Goal: Task Accomplishment & Management: Manage account settings

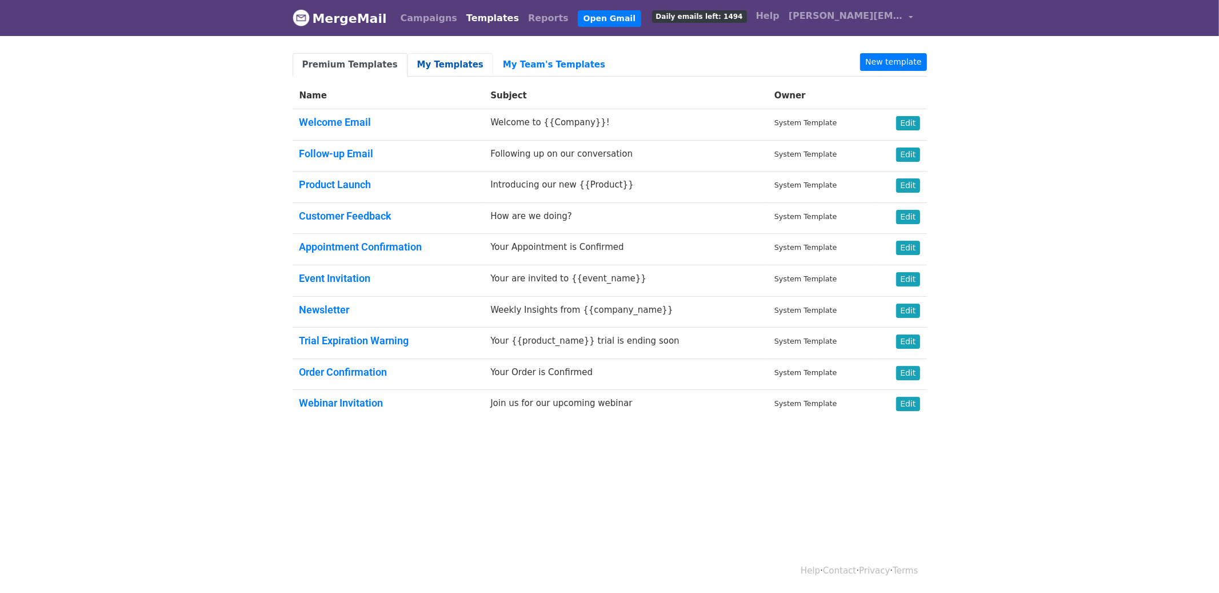
click at [440, 69] on link "My Templates" at bounding box center [451, 64] width 86 height 23
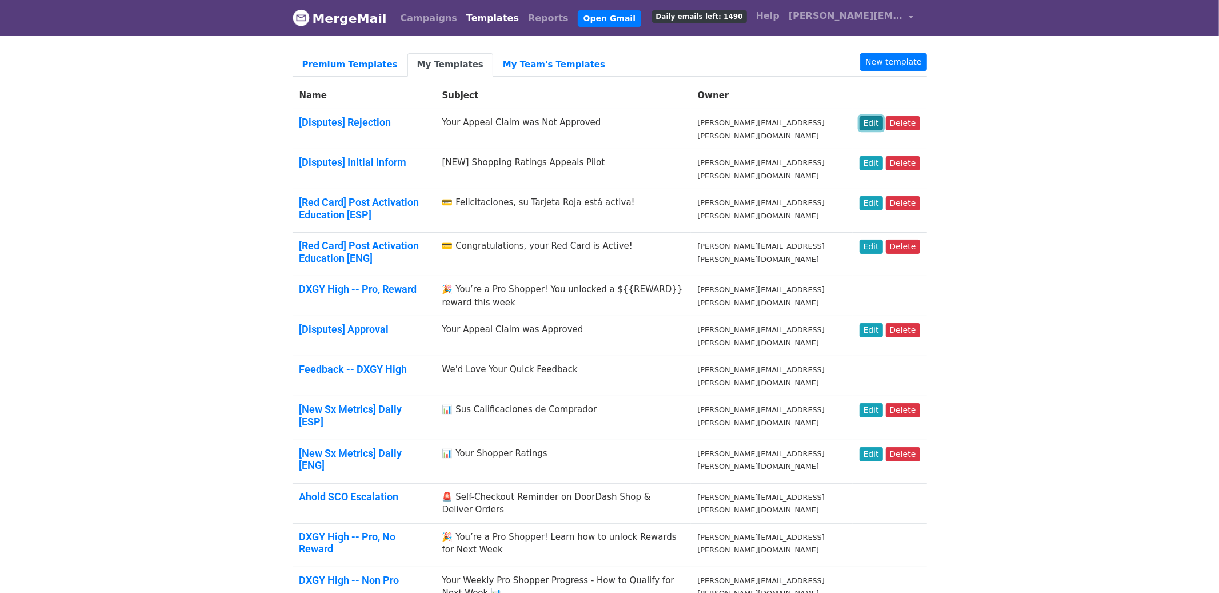
click at [871, 122] on link "Edit" at bounding box center [871, 123] width 23 height 14
click at [876, 329] on link "Edit" at bounding box center [871, 330] width 23 height 14
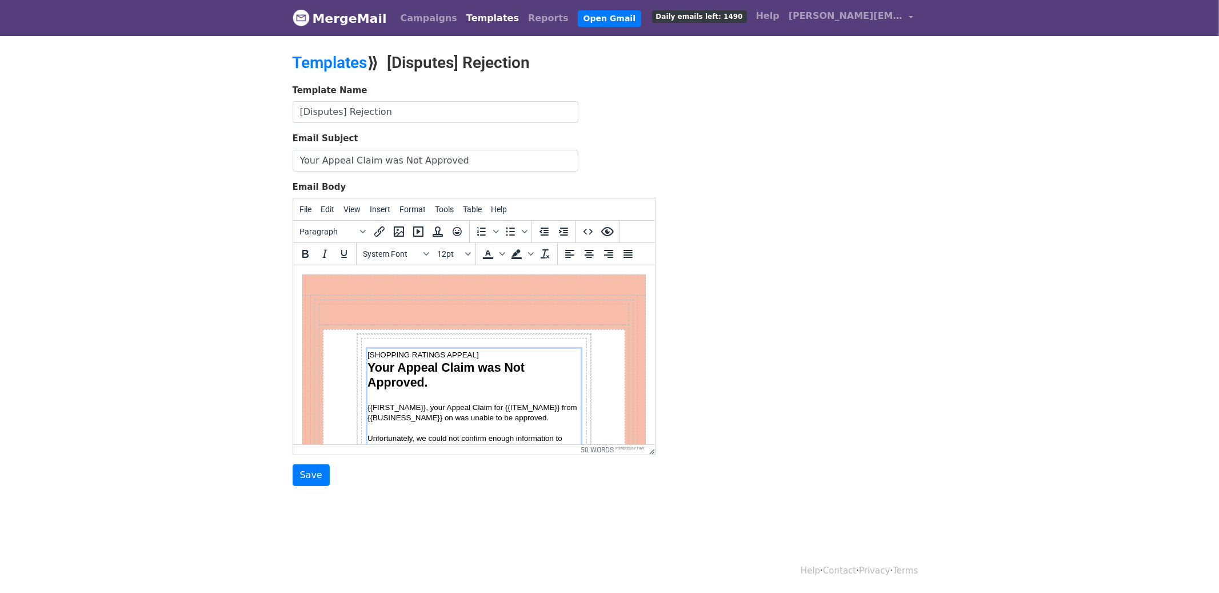
click at [414, 408] on span "{{FIRST_NAME}}, your Appeal Claim for {{ITEM_NAME}} from {{BUSINESS_NAME}} on w…" at bounding box center [473, 412] width 212 height 19
click at [533, 405] on span "{{FULL_NAME}}, your Appeal Claim for {{ITEM_NAME}} from {{BUSINESS_NAME}} on wa…" at bounding box center [471, 412] width 208 height 19
click at [531, 408] on span "{{FULL_NAME}}, your Appeal Claim for {{ITEM_TITLE}} from {{BUSINESS_NAME}} on w…" at bounding box center [470, 412] width 207 height 19
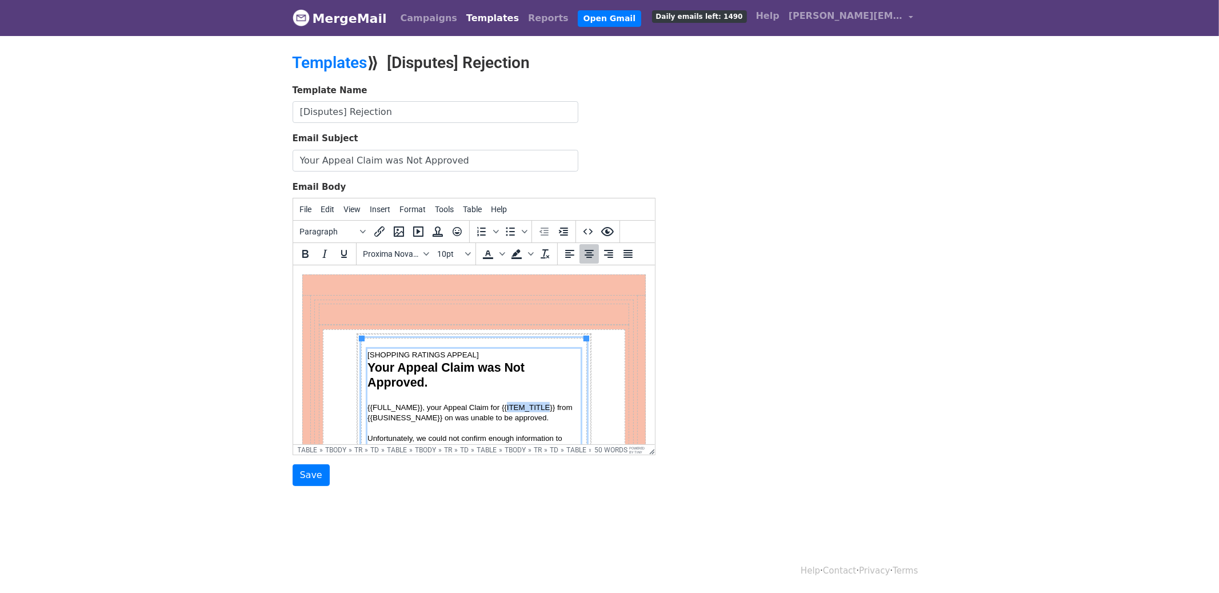
click at [531, 408] on span "{{FULL_NAME}}, your Appeal Claim for {{ITEM_TITLE}} from {{BUSINESS_NAME}} on w…" at bounding box center [470, 412] width 207 height 19
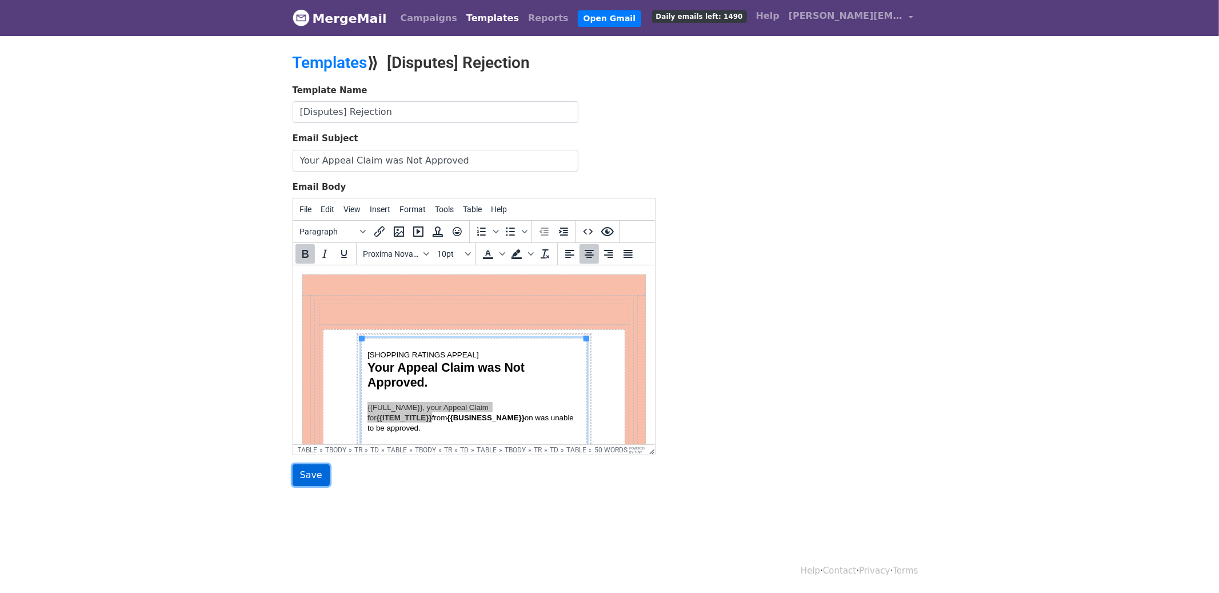
click at [313, 480] on input "Save" at bounding box center [311, 475] width 37 height 22
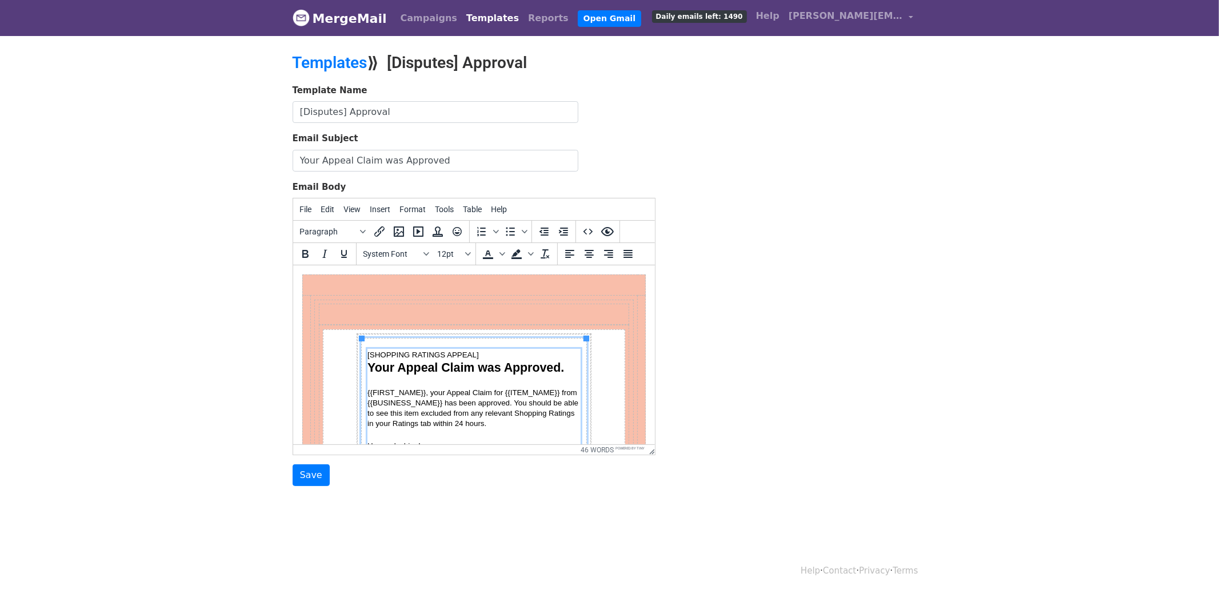
click at [506, 395] on span "{{FIRST_NAME}}, your Appeal Claim for {{ITEM_NAME}} from {{BUSINESS_NAME}} has …" at bounding box center [473, 407] width 213 height 39
click at [368, 405] on span "{{FIRST_NAME}}, your Appeal Claim for {{ITEM_NAME}} from {{BUSINESS_NAME}} has …" at bounding box center [473, 407] width 213 height 39
click at [473, 416] on span "{{FIRST_NAME}}, your Appeal Claim for {{ITEM_NAME}} from {{BUSINESS_NAME}} has …" at bounding box center [470, 413] width 206 height 50
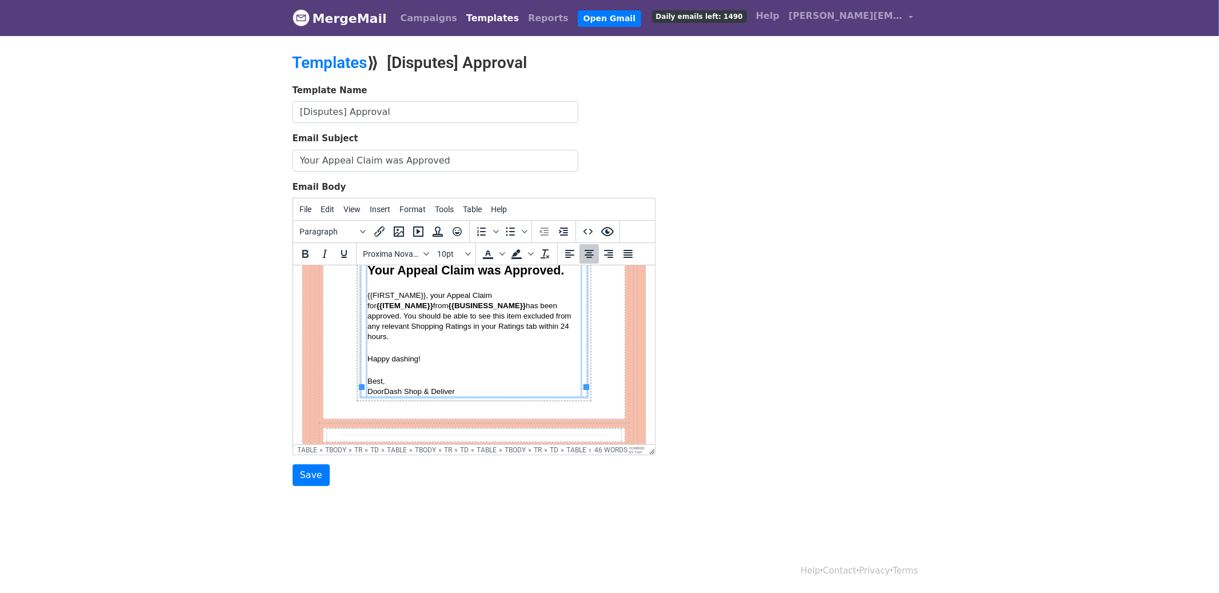
scroll to position [99, 0]
click at [316, 471] on input "Save" at bounding box center [311, 475] width 37 height 22
